Goal: Communication & Community: Answer question/provide support

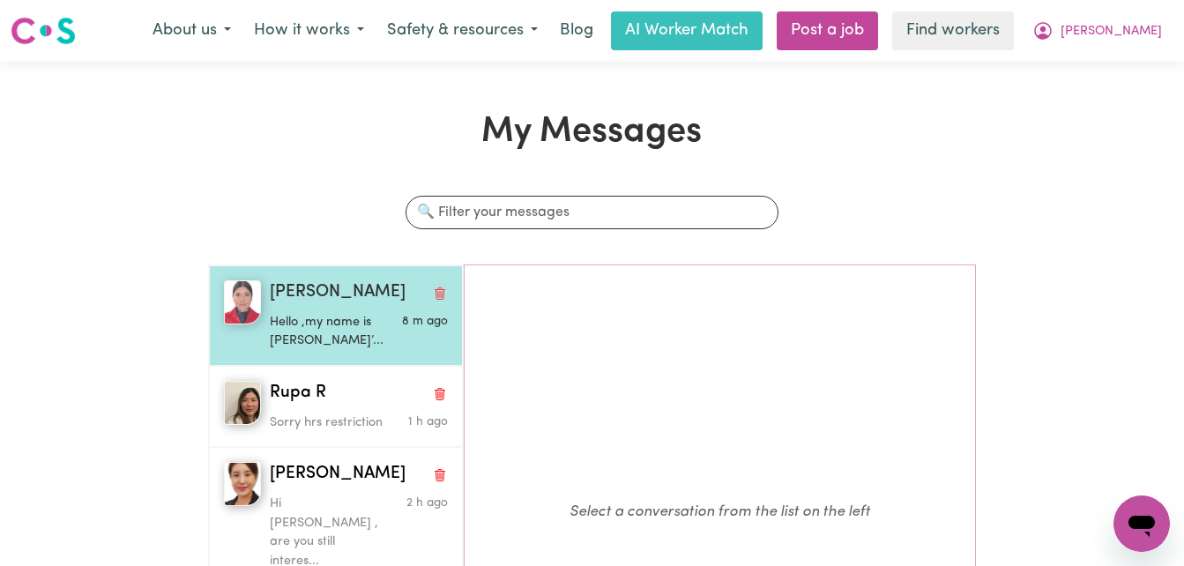
click at [339, 328] on p "Hello ,my name is [PERSON_NAME]’..." at bounding box center [329, 332] width 119 height 38
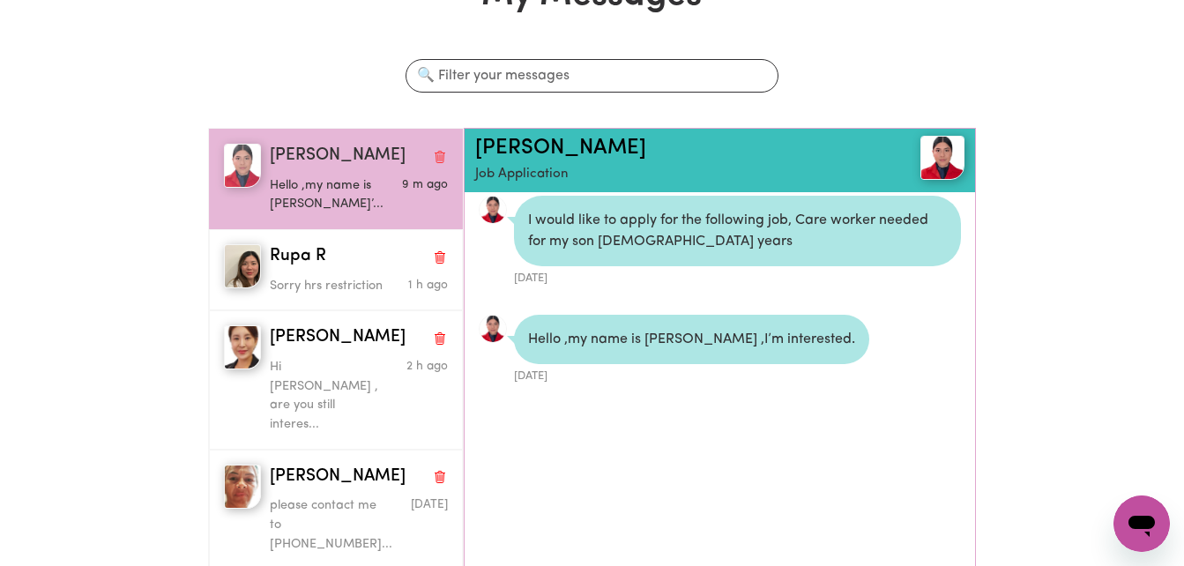
scroll to position [138, 0]
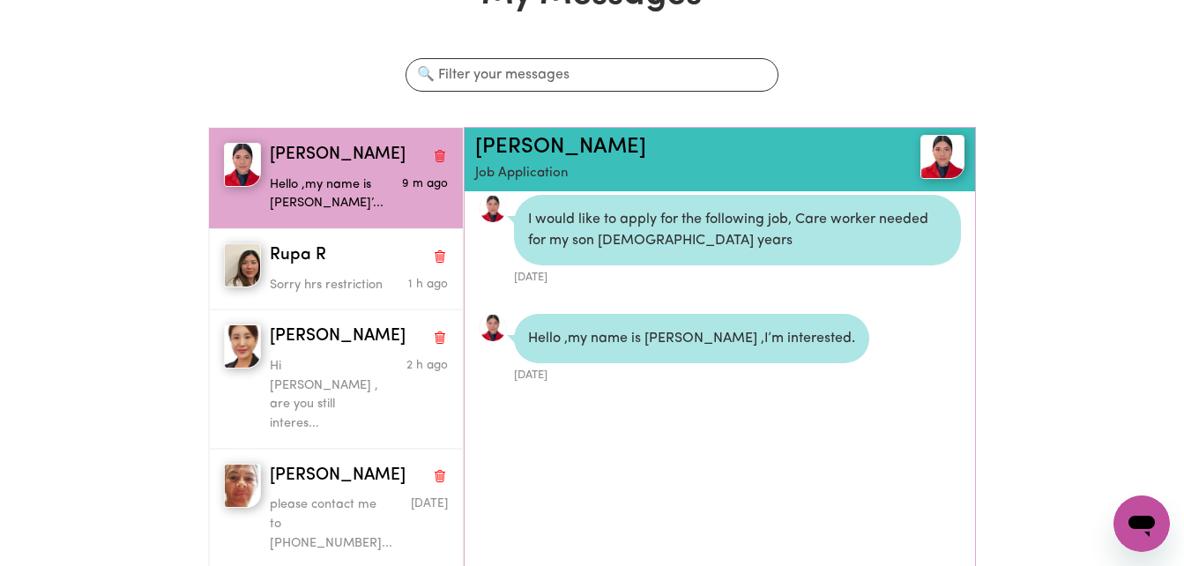
click at [482, 332] on img at bounding box center [493, 328] width 28 height 28
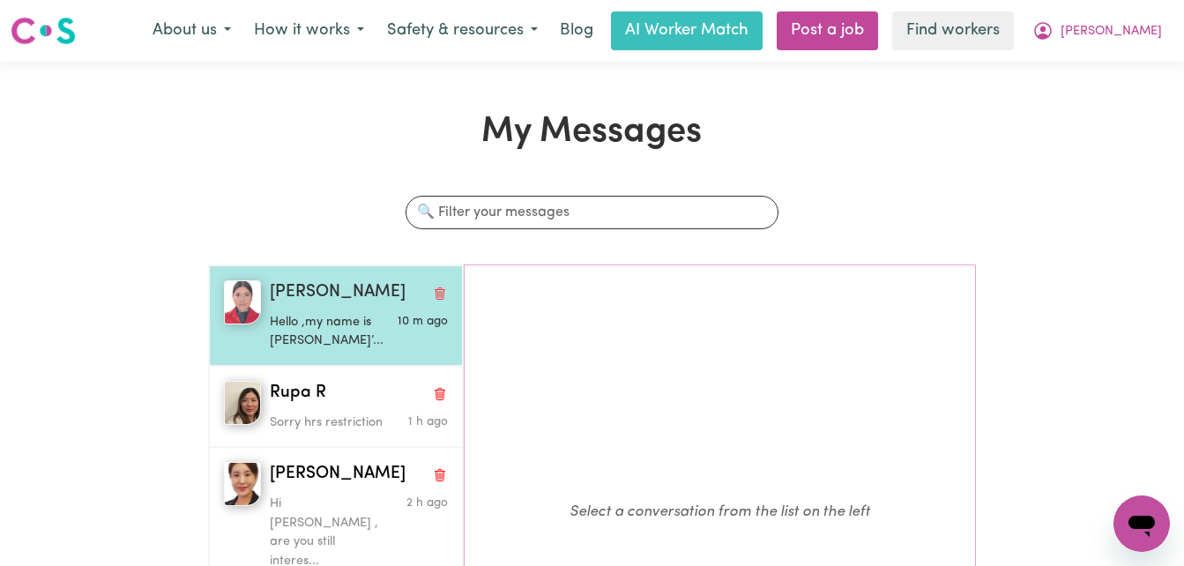
click at [313, 292] on span "[PERSON_NAME]" at bounding box center [338, 293] width 136 height 26
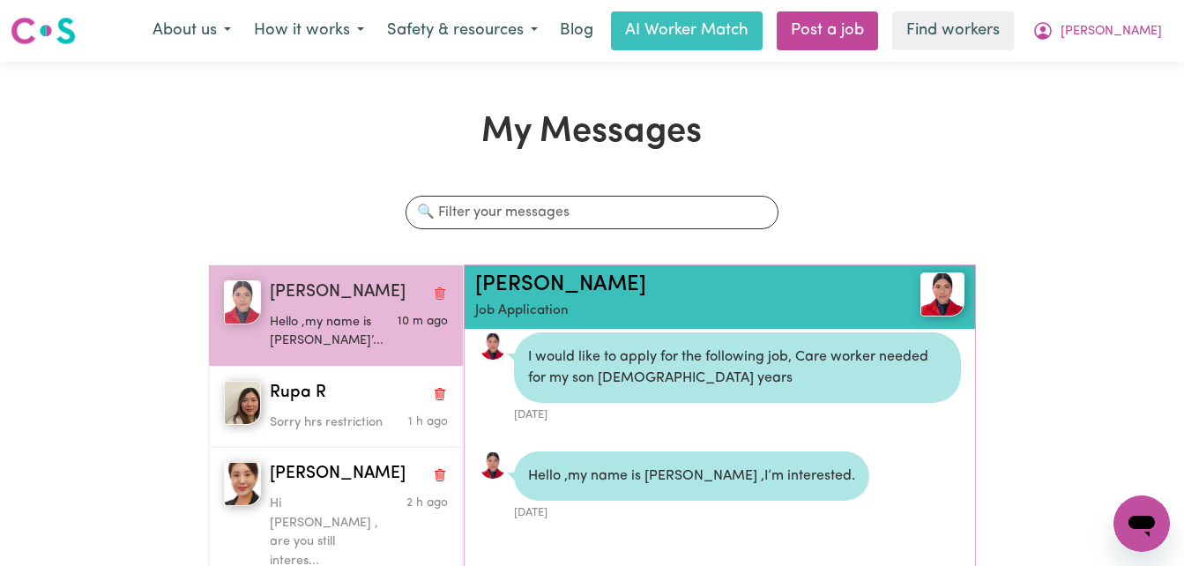
scroll to position [216, 0]
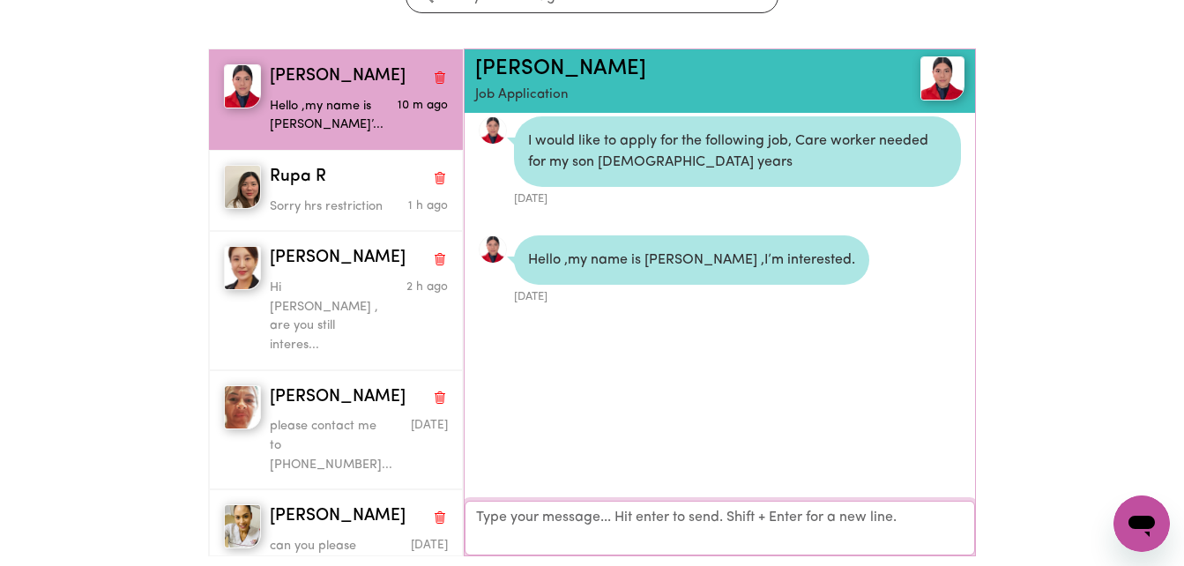
click at [728, 540] on textarea "Your reply" at bounding box center [720, 528] width 511 height 55
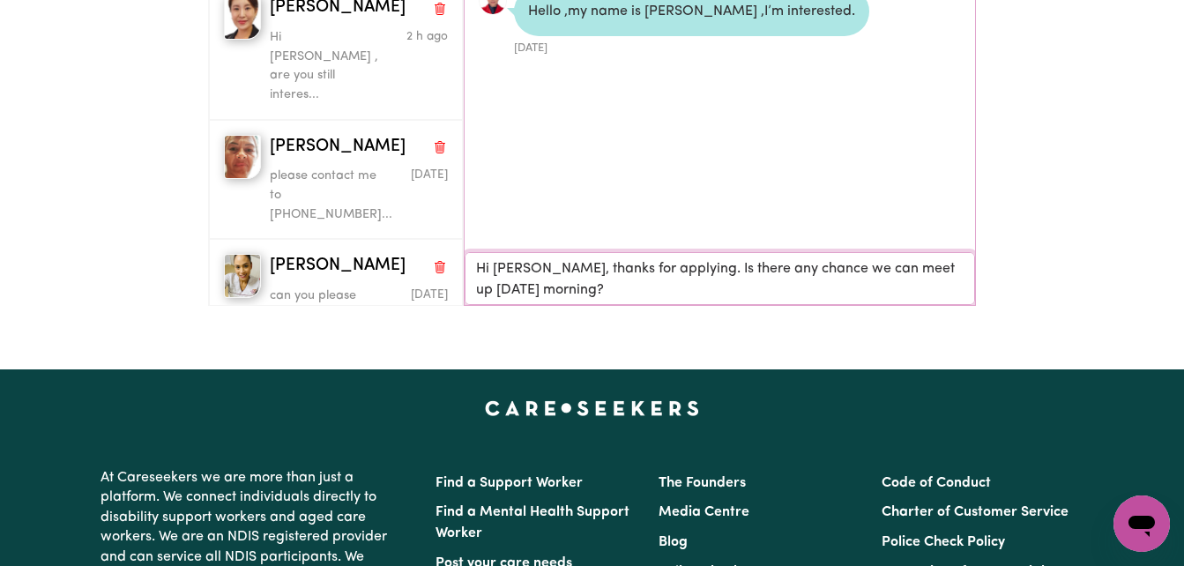
scroll to position [467, 0]
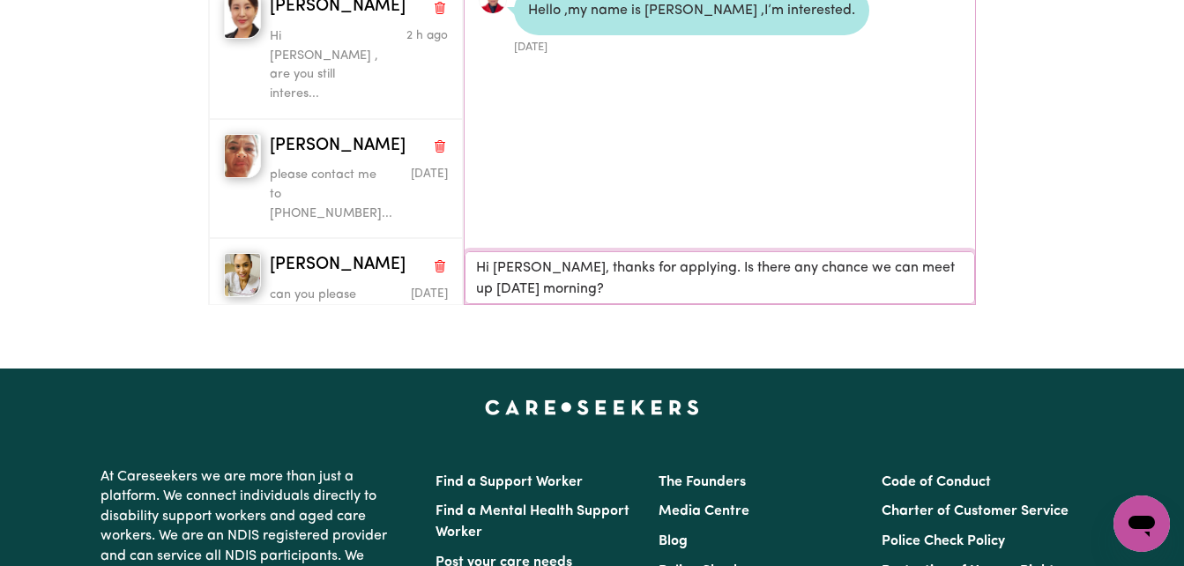
type textarea "Hi [PERSON_NAME], thanks for applying. Is there any chance we can meet up [DATE…"
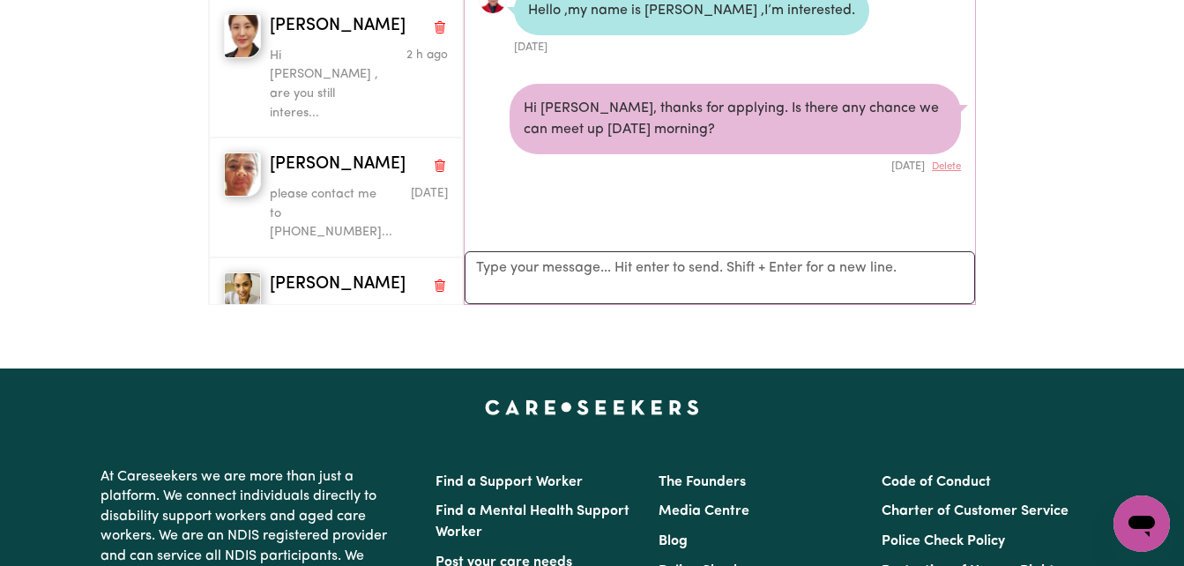
scroll to position [0, 0]
